Goal: Information Seeking & Learning: Compare options

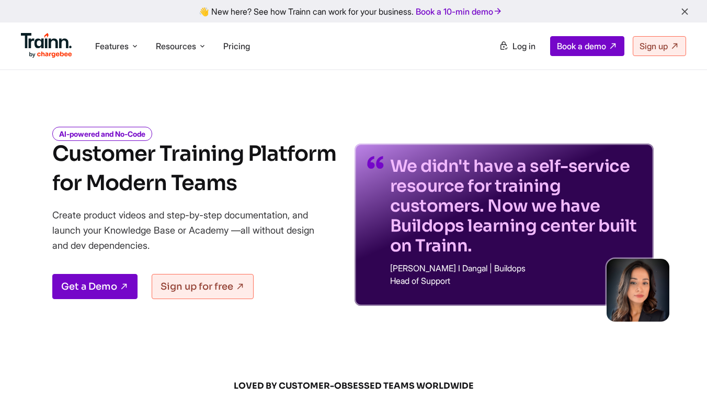
click at [393, 120] on div "We didn't have a self-service resource for training customers. Now we have Buil…" at bounding box center [504, 209] width 299 height 194
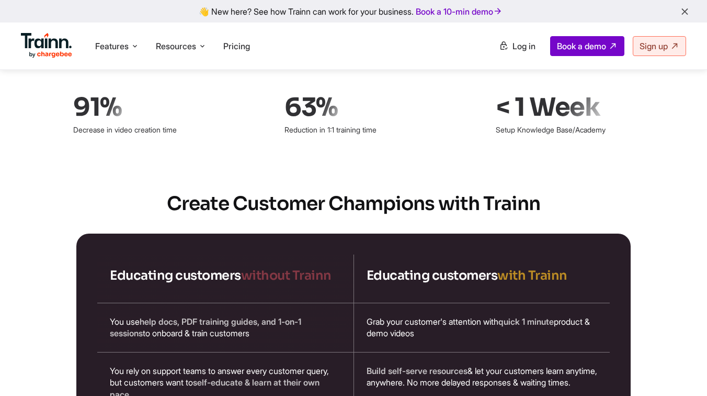
scroll to position [1717, 0]
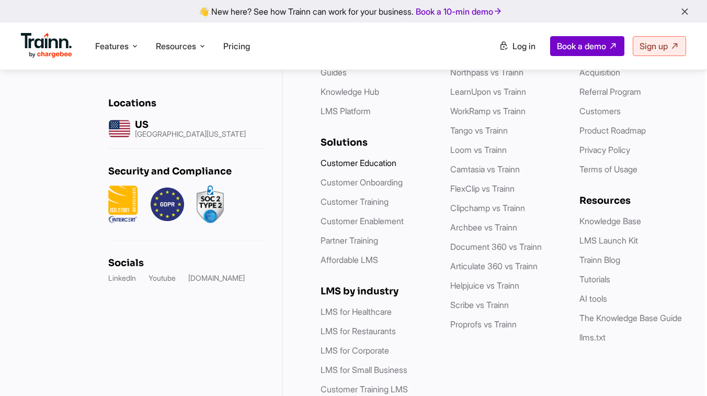
scroll to position [3546, 2]
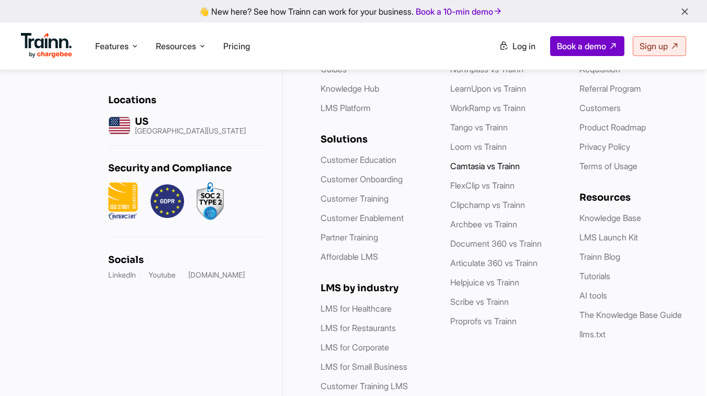
click at [475, 171] on link "Camtasia vs Trainn" at bounding box center [485, 166] width 70 height 10
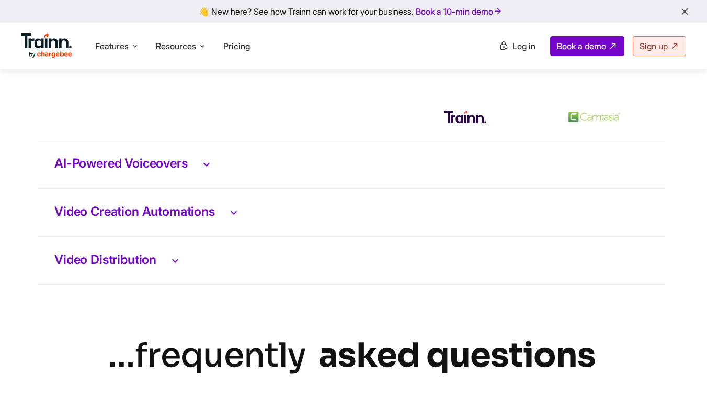
scroll to position [2087, 2]
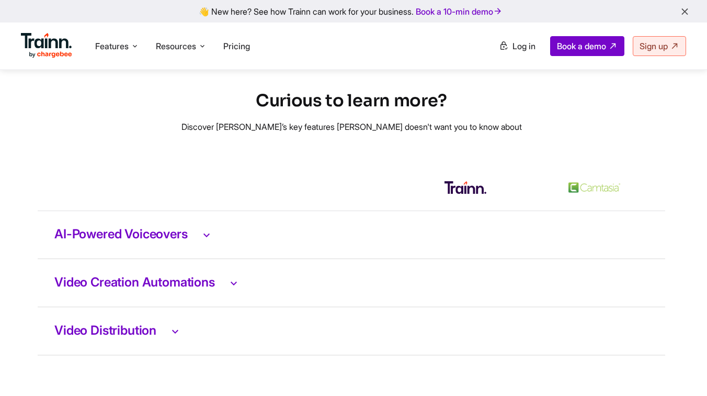
click at [165, 253] on td "AI-Powered Voiceovers" at bounding box center [352, 234] width 628 height 48
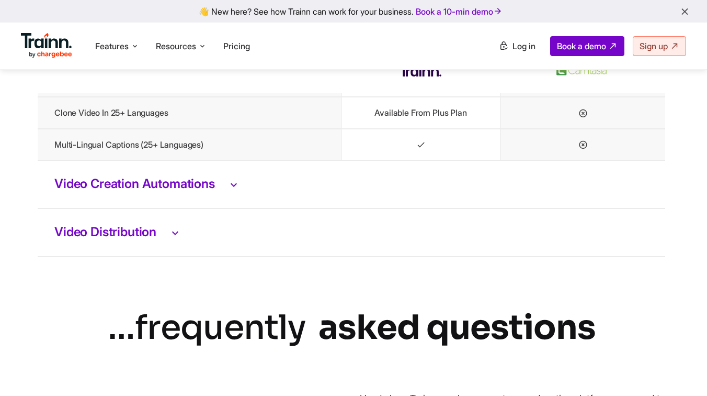
scroll to position [2432, 2]
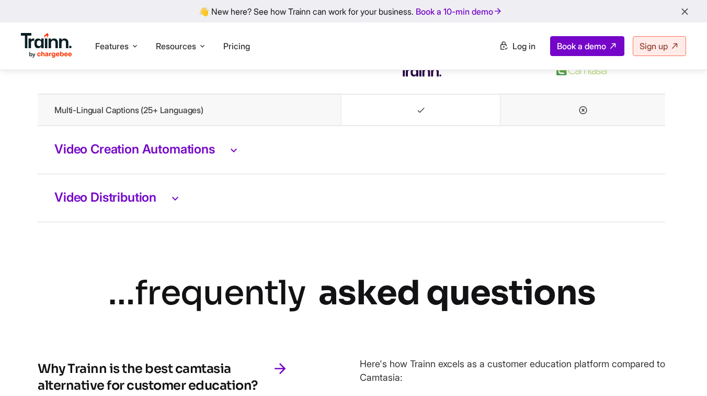
click at [141, 156] on h3 "Video Creation Automations" at bounding box center [351, 150] width 594 height 14
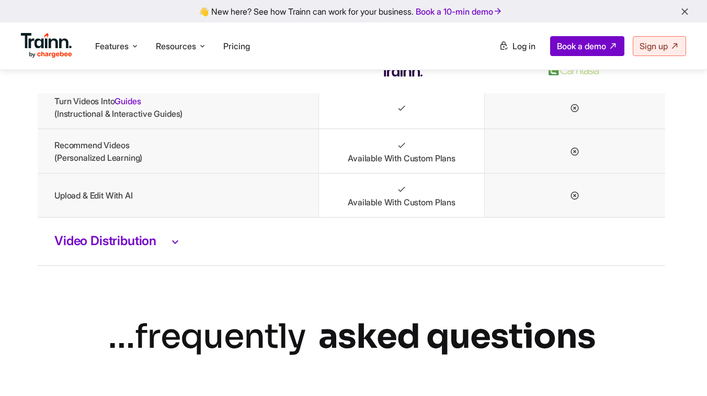
scroll to position [2633, 2]
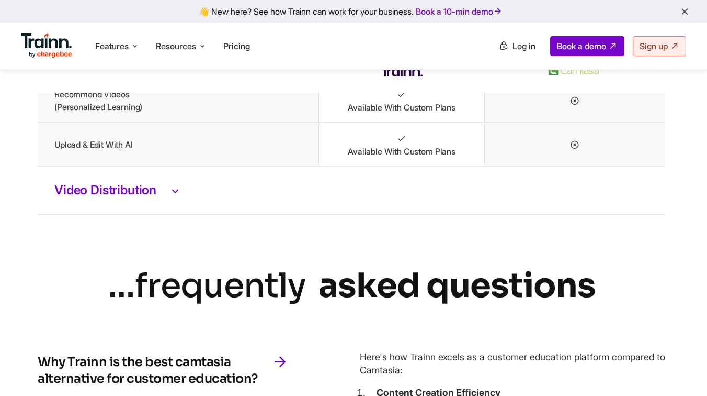
click at [133, 194] on h3 "Video Distribution" at bounding box center [351, 191] width 594 height 14
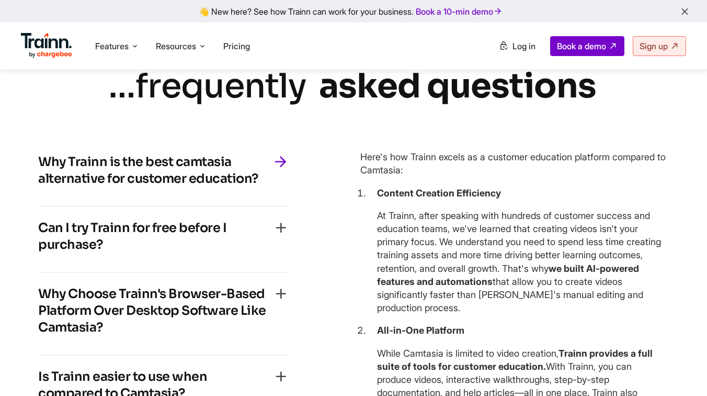
scroll to position [2977, 2]
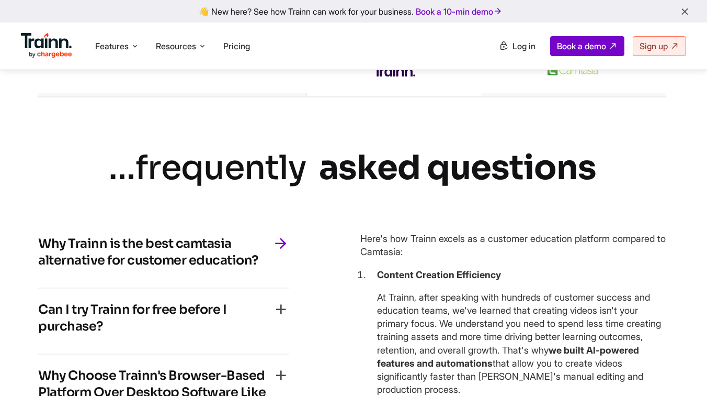
click at [251, 318] on h4 "Can I try Trainn for free before I purchase?" at bounding box center [155, 317] width 234 height 33
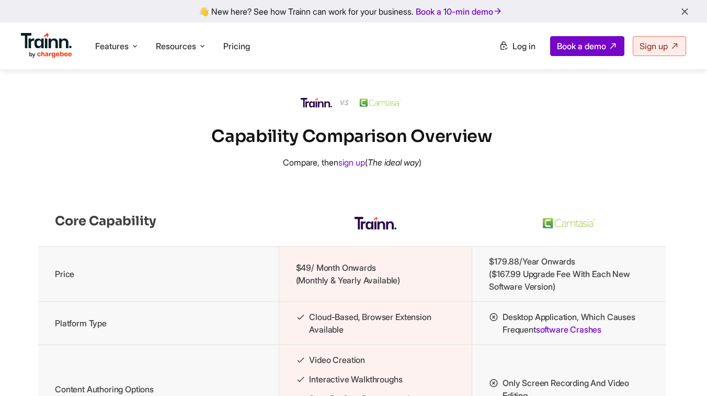
scroll to position [869, 2]
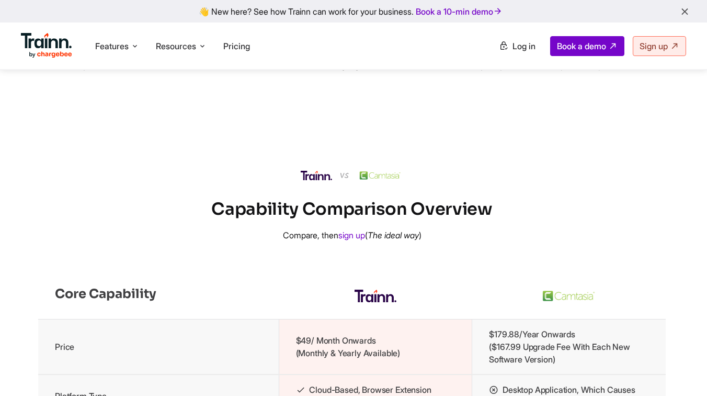
drag, startPoint x: 497, startPoint y: 226, endPoint x: 187, endPoint y: 185, distance: 312.0
click at [187, 185] on div "Capability Comparison Overview Compare, then sign up ( The ideal way )" at bounding box center [351, 202] width 707 height 77
click at [187, 185] on div at bounding box center [351, 175] width 707 height 23
drag, startPoint x: 294, startPoint y: 177, endPoint x: 467, endPoint y: 215, distance: 177.7
click at [467, 215] on div "Capability Comparison Overview Compare, then sign up ( The ideal way )" at bounding box center [351, 202] width 707 height 77
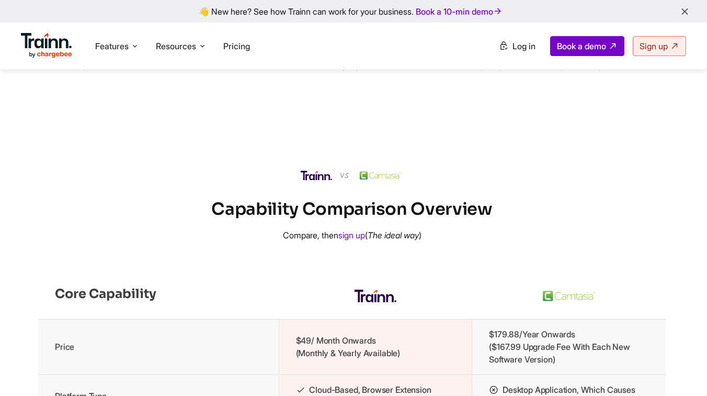
click at [534, 239] on div "Capability Comparison Overview Compare, then sign up ( The ideal way )" at bounding box center [351, 202] width 707 height 77
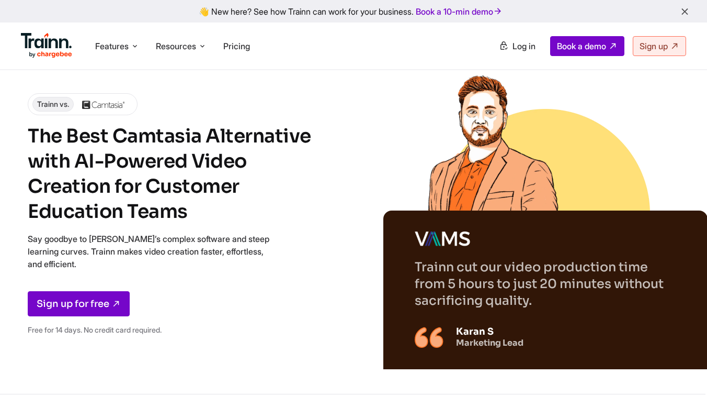
scroll to position [0, 2]
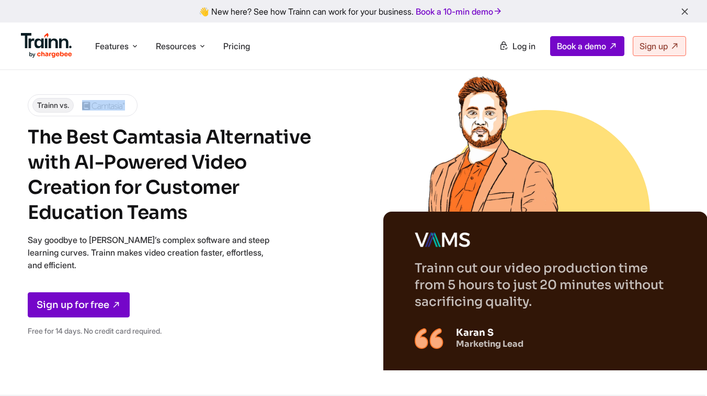
drag, startPoint x: 128, startPoint y: 109, endPoint x: 77, endPoint y: 109, distance: 50.8
click at [77, 109] on div "Trainn vs." at bounding box center [83, 105] width 110 height 22
click at [170, 202] on h1 "The Best Camtasia Alternative with AI-Powered Video Creation for Customer Educa…" at bounding box center [179, 175] width 303 height 100
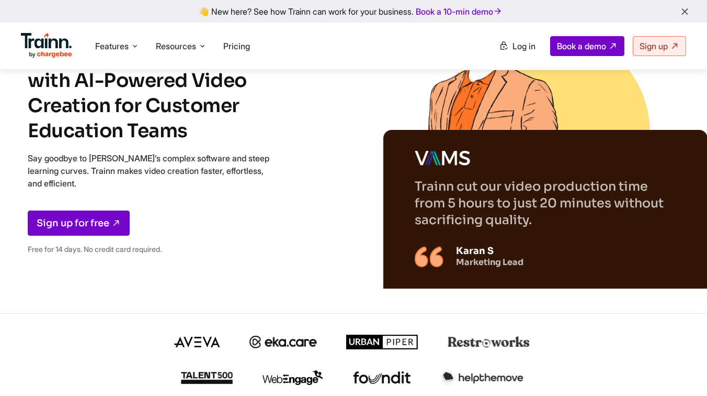
scroll to position [81, 2]
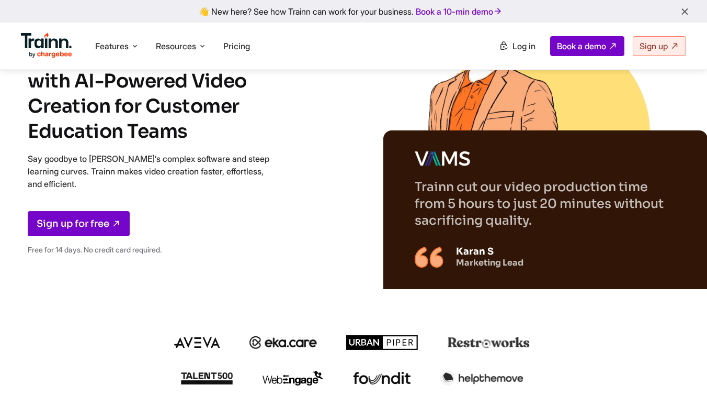
drag, startPoint x: 275, startPoint y: 181, endPoint x: 46, endPoint y: 173, distance: 229.3
click at [46, 173] on p "Say goodbye to [PERSON_NAME]’s complex software and steep learning curves. Trai…" at bounding box center [153, 171] width 251 height 38
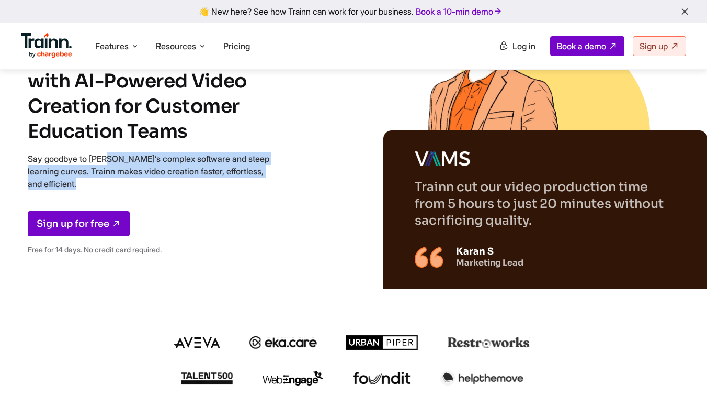
drag, startPoint x: 25, startPoint y: 159, endPoint x: 104, endPoint y: 197, distance: 87.8
click at [104, 197] on div "Trainn vs. The Best Camtasia Alternative with AI-Powered Video Creation for Cus…" at bounding box center [351, 116] width 707 height 394
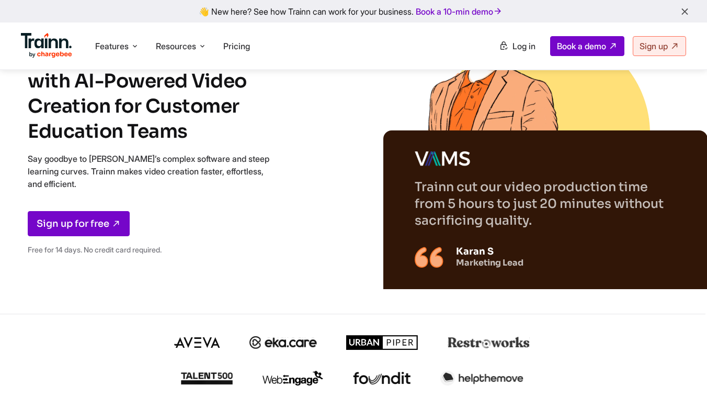
click at [146, 195] on div "Trainn vs. The Best Camtasia Alternative with AI-Powered Video Creation for Cus…" at bounding box center [179, 138] width 303 height 250
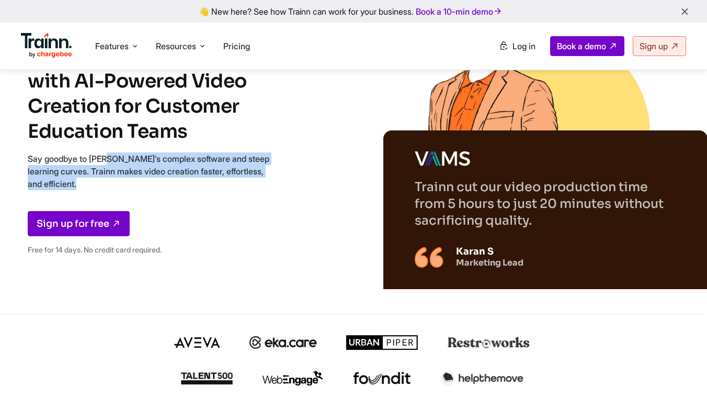
drag, startPoint x: 99, startPoint y: 194, endPoint x: 31, endPoint y: 150, distance: 80.7
click at [31, 150] on div "Trainn vs. The Best Camtasia Alternative with AI-Powered Video Creation for Cus…" at bounding box center [179, 138] width 303 height 250
click at [125, 192] on div "Trainn vs. The Best Camtasia Alternative with AI-Powered Video Creation for Cus…" at bounding box center [179, 138] width 303 height 250
drag, startPoint x: 85, startPoint y: 196, endPoint x: 20, endPoint y: 155, distance: 75.9
click at [20, 155] on div "Trainn vs. The Best Camtasia Alternative with AI-Powered Video Creation for Cus…" at bounding box center [351, 116] width 707 height 394
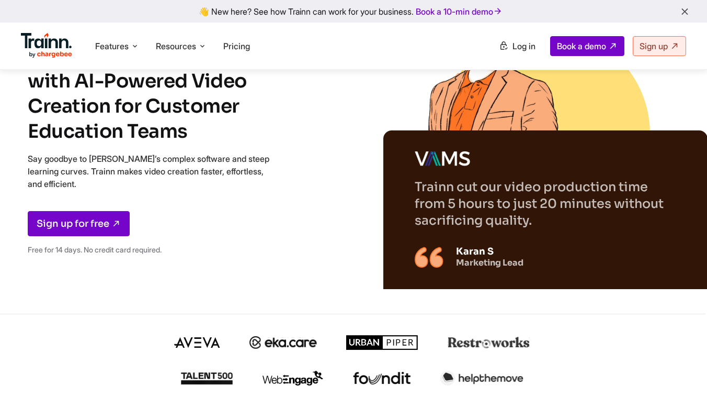
click at [180, 200] on div "Trainn vs. The Best Camtasia Alternative with AI-Powered Video Creation for Cus…" at bounding box center [179, 138] width 303 height 250
